Goal: Check status: Check status

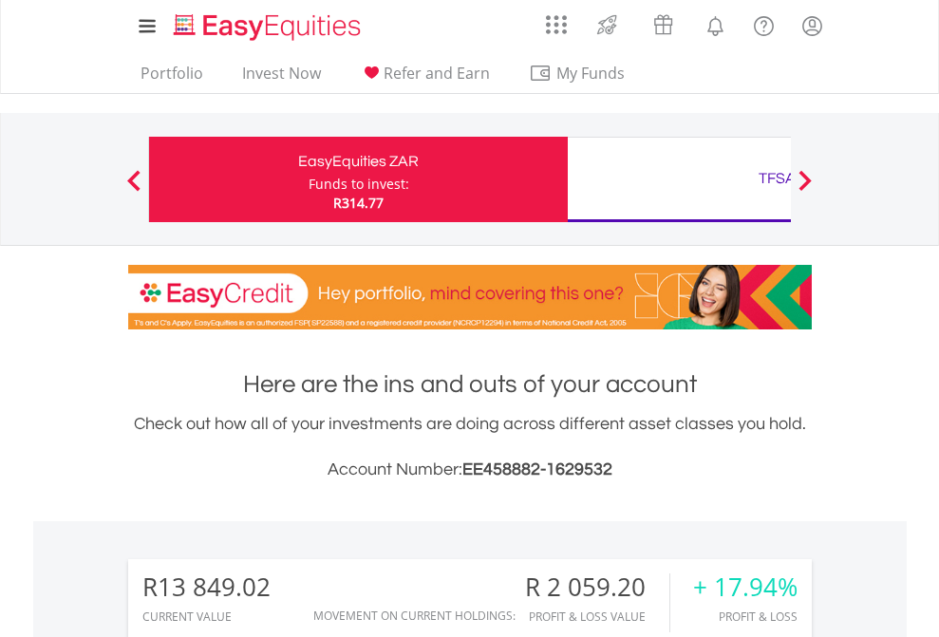
scroll to position [182, 298]
click at [309, 180] on div "Funds to invest:" at bounding box center [359, 184] width 101 height 19
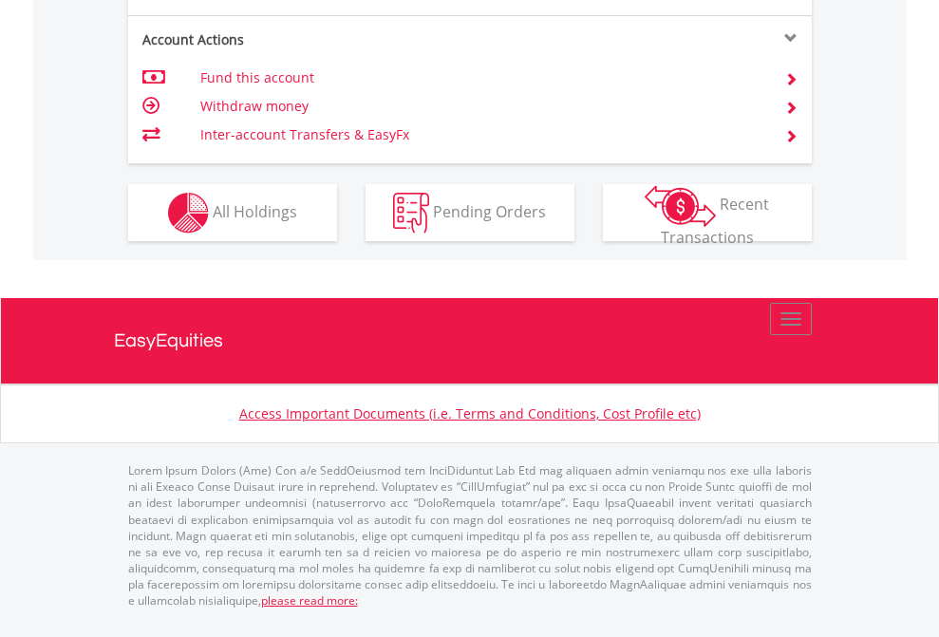
scroll to position [1935, 0]
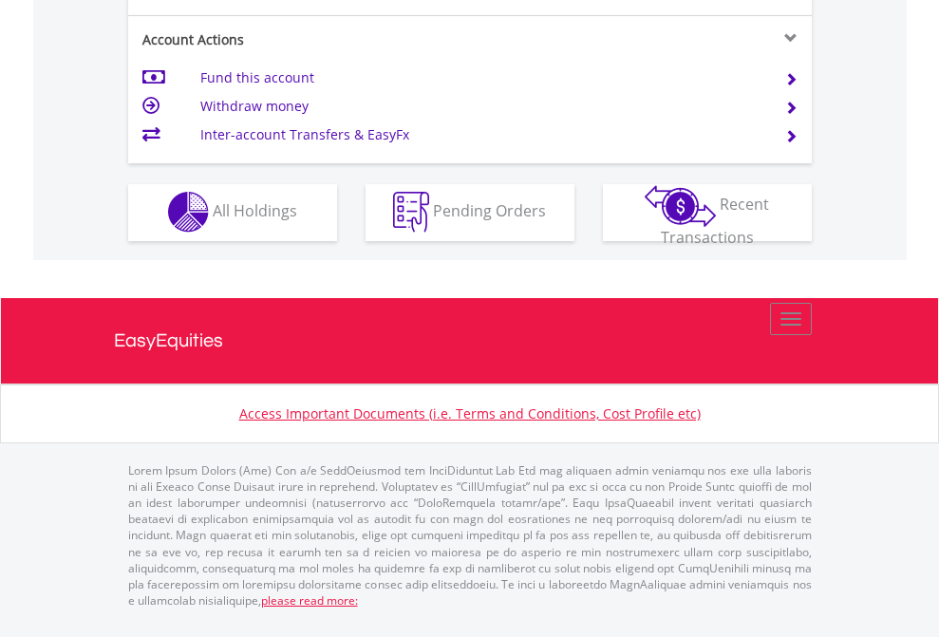
scroll to position [1776, 0]
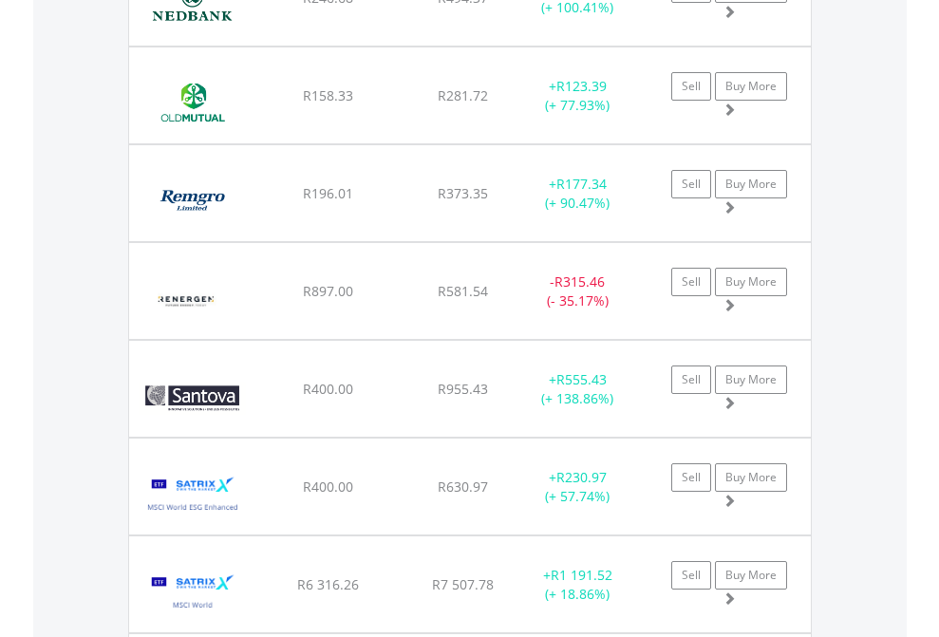
scroll to position [182, 298]
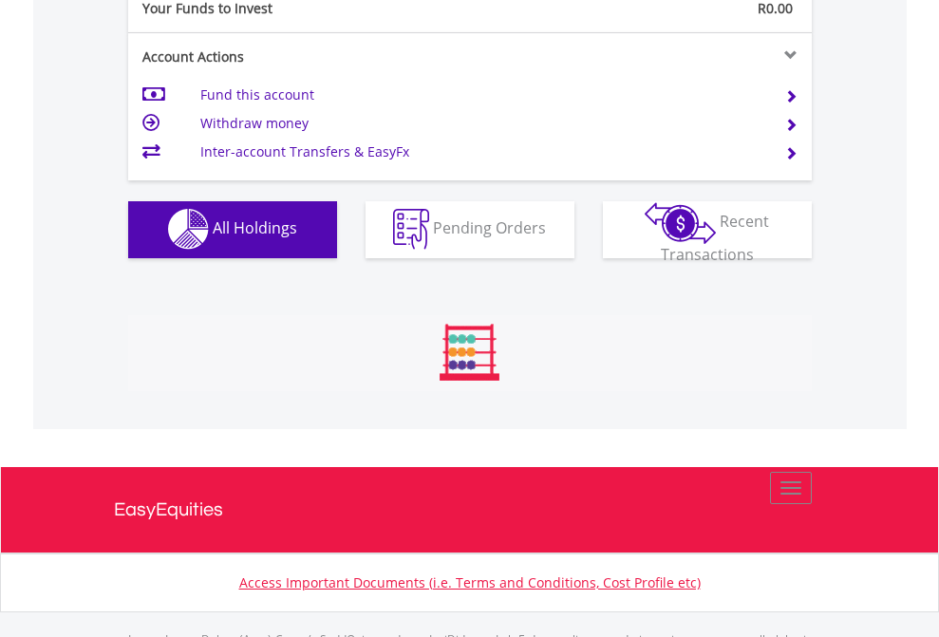
scroll to position [1880, 0]
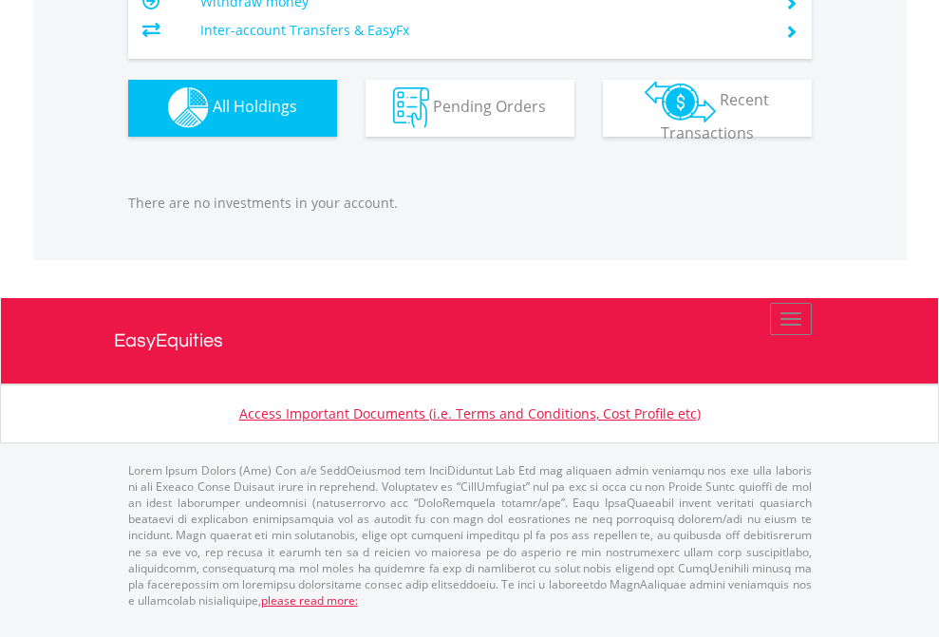
scroll to position [182, 298]
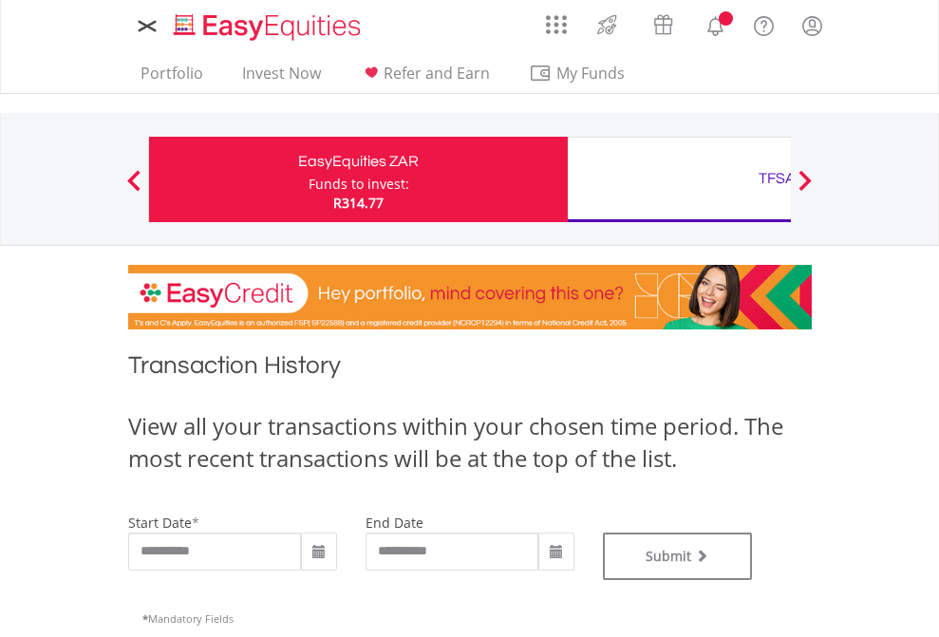
type input "**********"
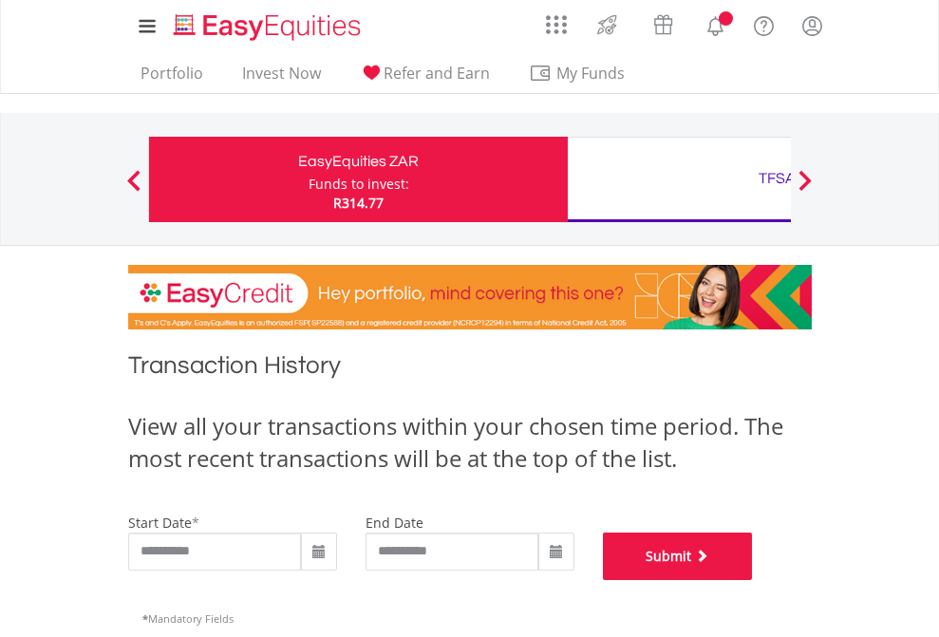
click at [753, 580] on button "Submit" at bounding box center [678, 556] width 150 height 47
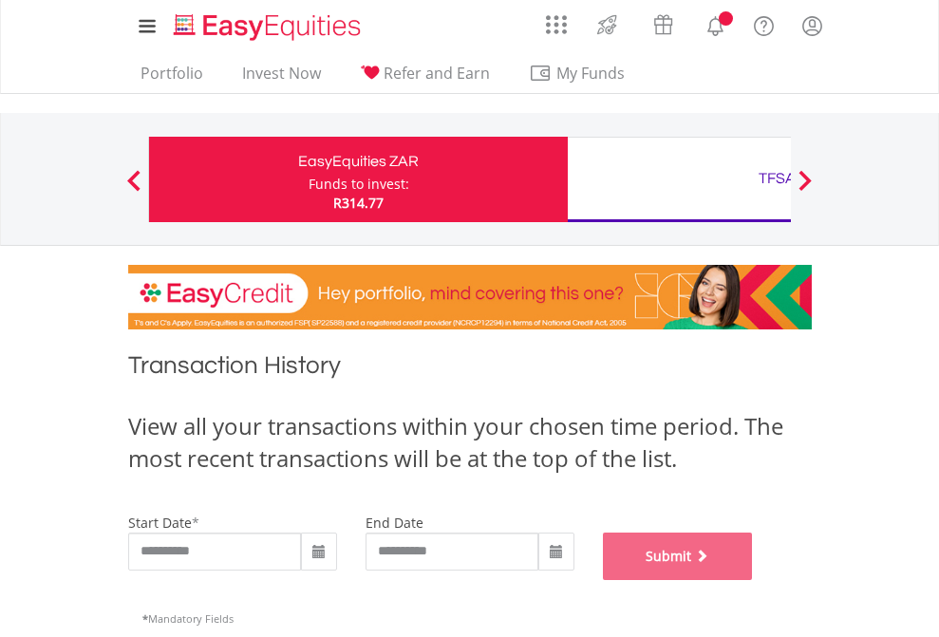
scroll to position [770, 0]
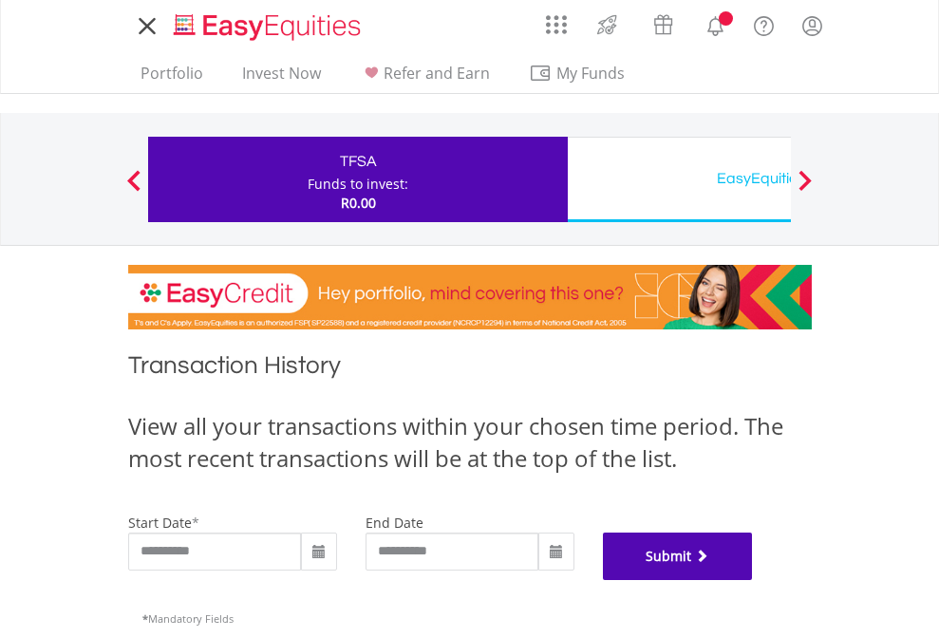
click at [753, 580] on button "Submit" at bounding box center [678, 556] width 150 height 47
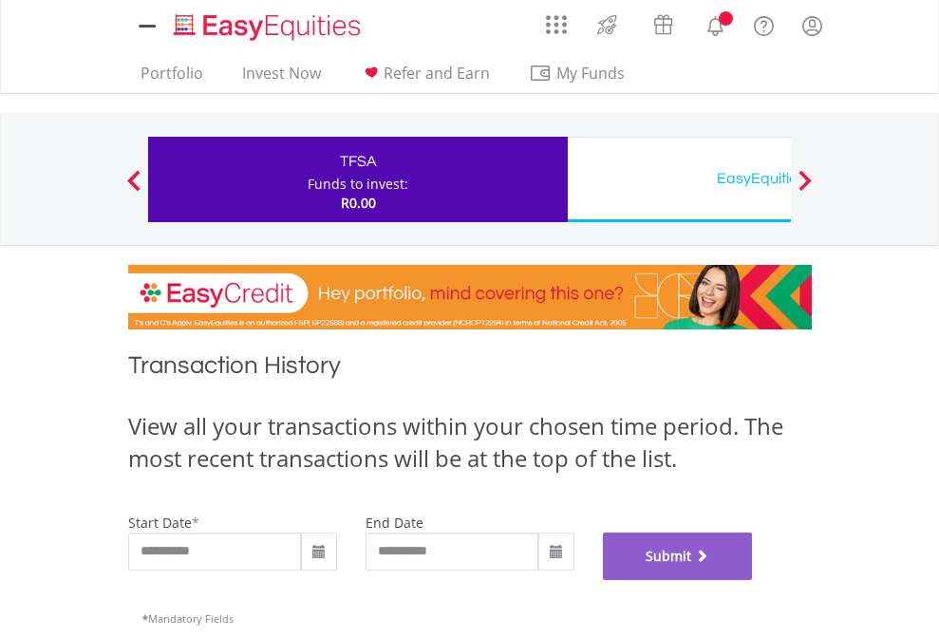
scroll to position [770, 0]
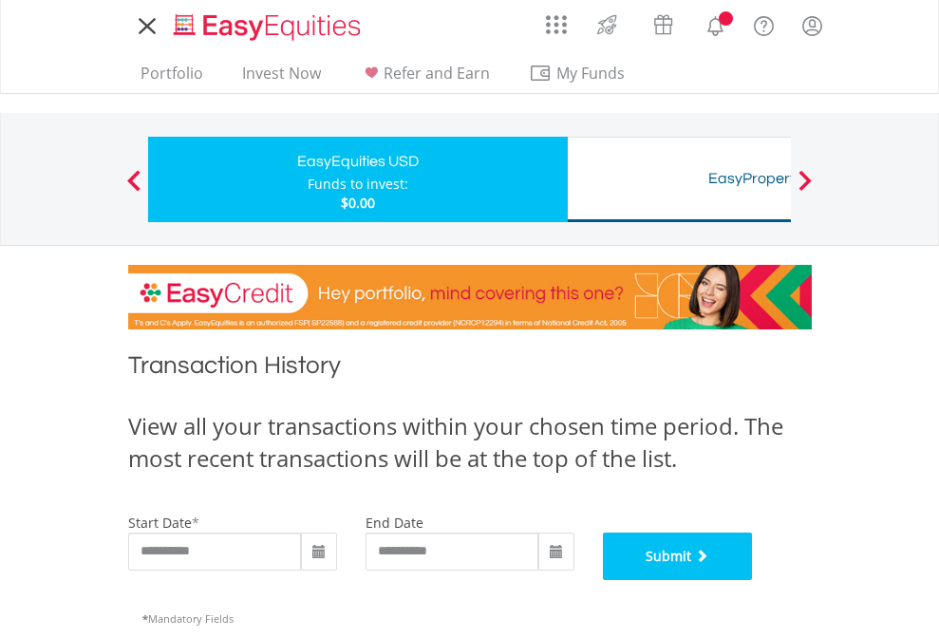
click at [753, 580] on button "Submit" at bounding box center [678, 556] width 150 height 47
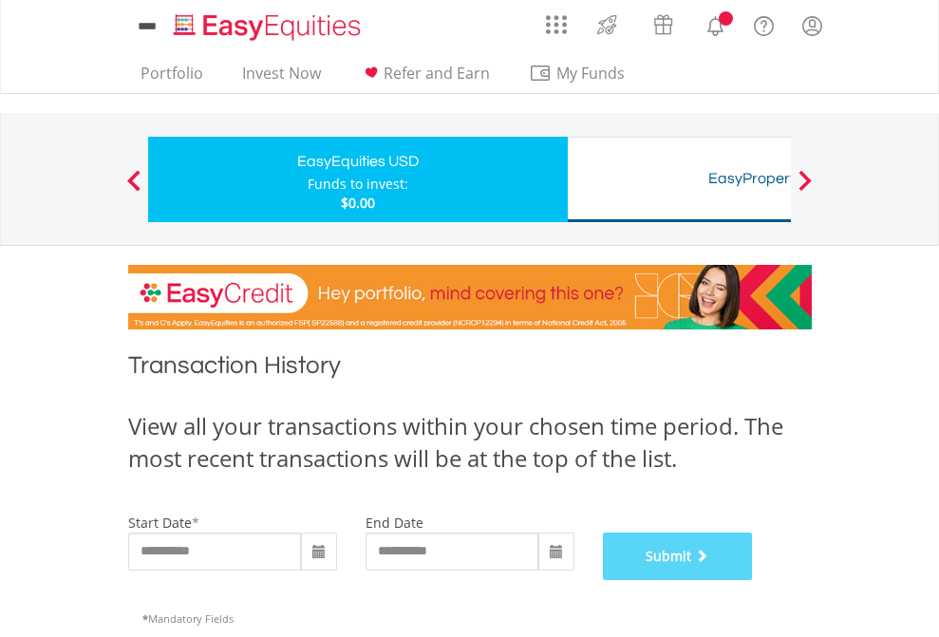
scroll to position [770, 0]
